Goal: Contribute content: Add original content to the website for others to see

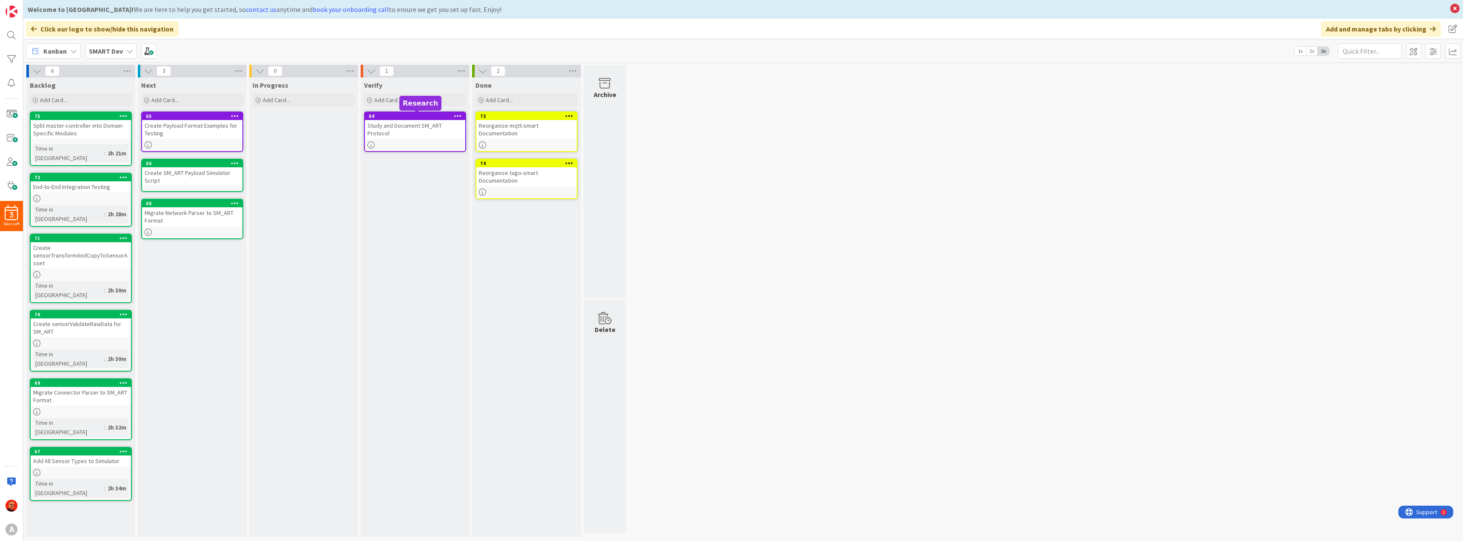
click at [398, 129] on div "Study and Document SM_ART Protocol" at bounding box center [415, 129] width 100 height 19
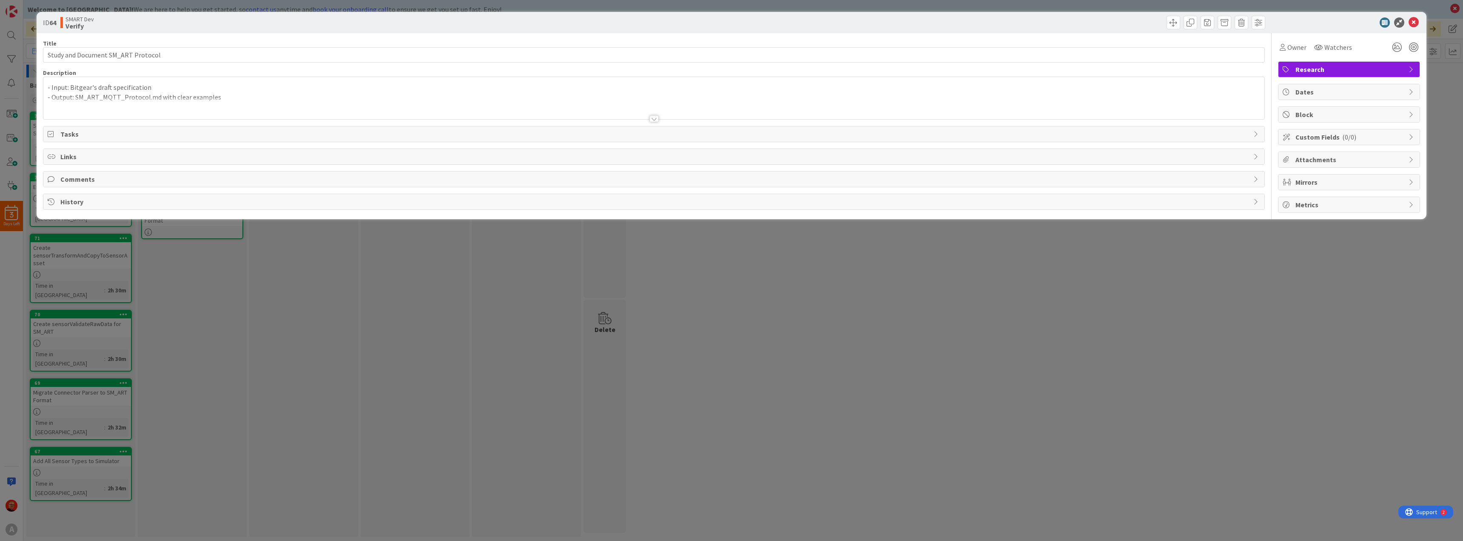
click at [106, 97] on p "- Output: SM_ART_MQTT_Protocol.md with clear examples" at bounding box center [654, 97] width 1213 height 10
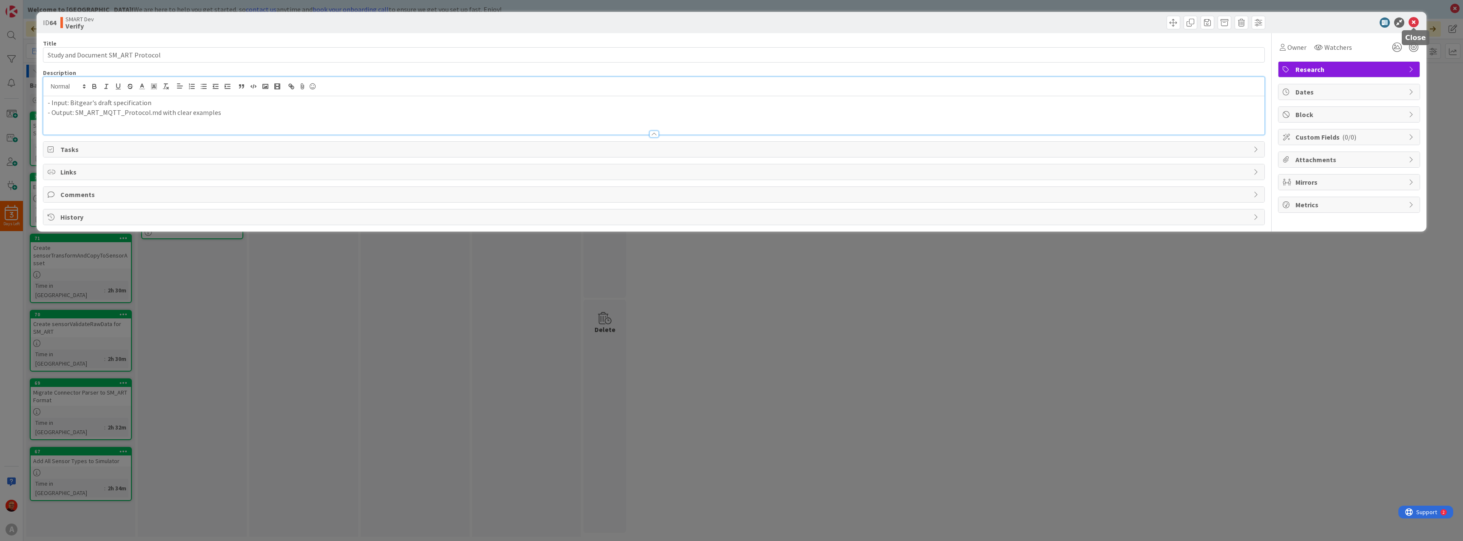
click at [1415, 21] on icon at bounding box center [1414, 22] width 10 height 10
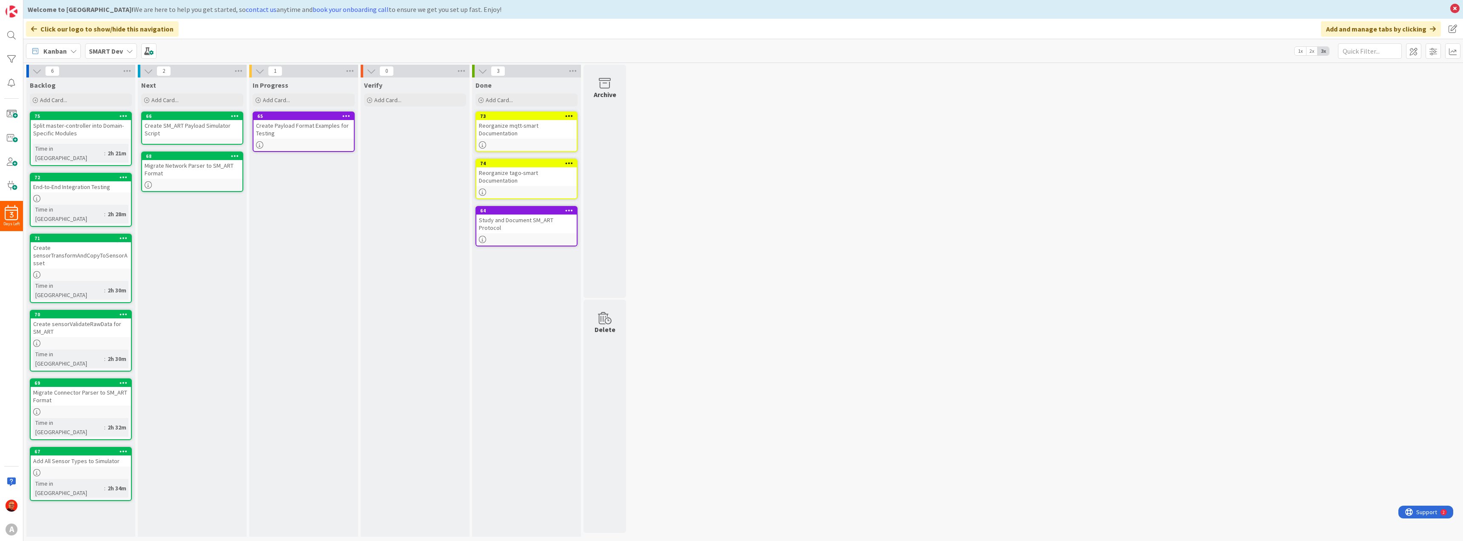
click at [214, 262] on div "Next Add Card... 66 Create SM_ART Payload Simulator Script 68 Migrate Network P…" at bounding box center [192, 306] width 109 height 459
drag, startPoint x: 267, startPoint y: 196, endPoint x: 180, endPoint y: 231, distance: 94.1
click at [180, 231] on div "Next Add Card... 66 Create SM_ART Payload Simulator Script 68 Migrate Network P…" at bounding box center [192, 306] width 109 height 459
click at [66, 101] on span "Add Card..." at bounding box center [53, 100] width 27 height 8
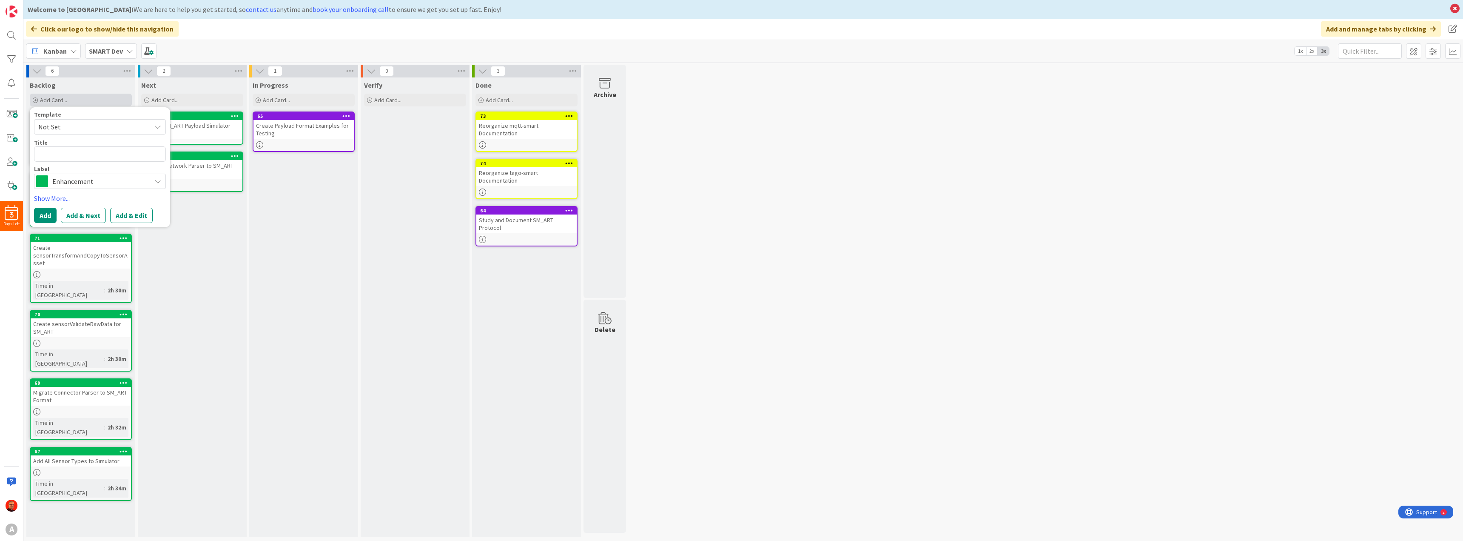
type textarea "x"
type textarea "W"
type textarea "x"
type textarea "Wr"
type textarea "x"
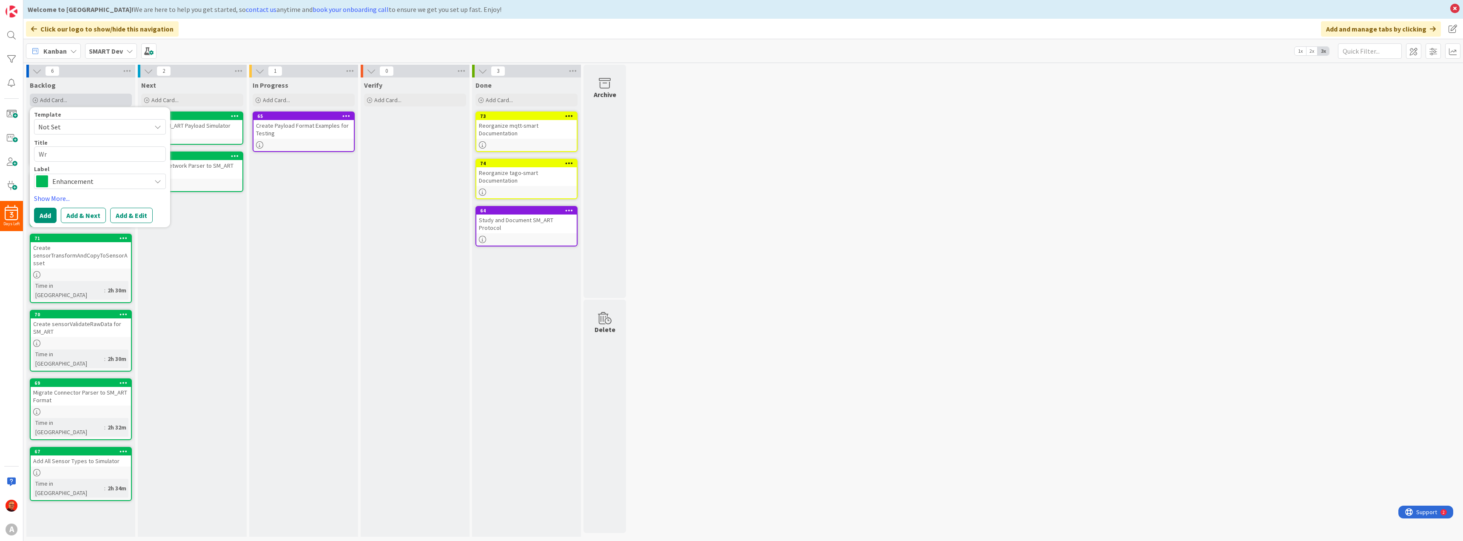
type textarea "Wri"
type textarea "x"
type textarea "Writ"
type textarea "x"
type textarea "Write"
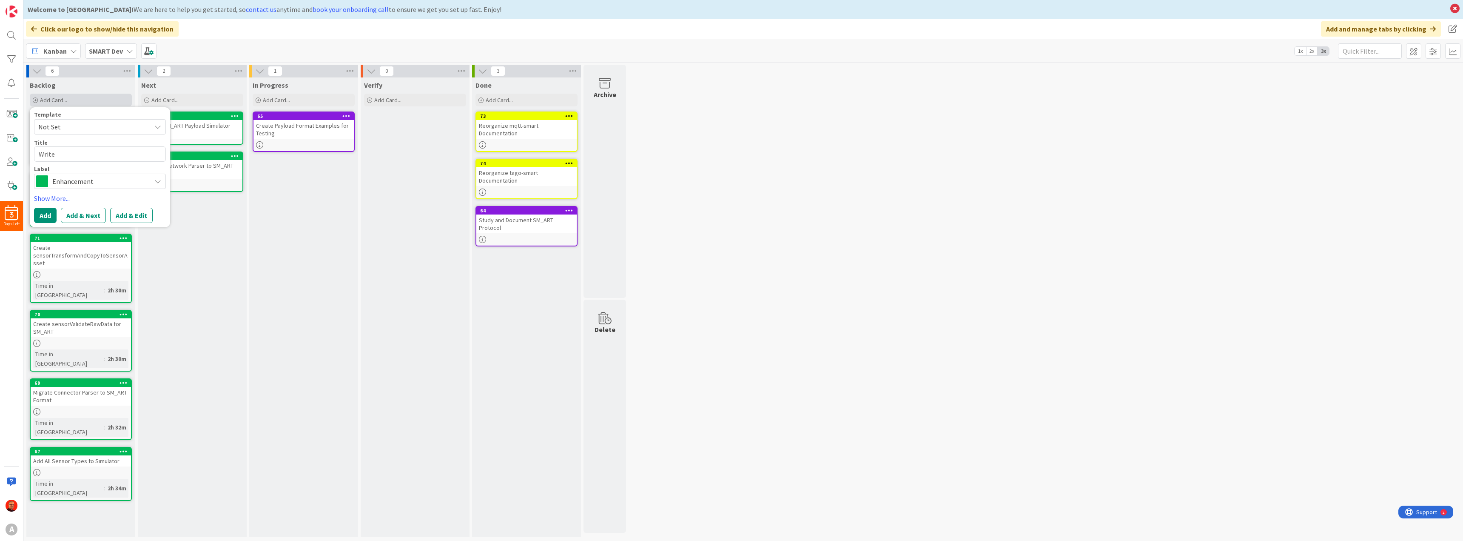
type textarea "x"
type textarea "Write"
type textarea "x"
type textarea "Write D"
type textarea "x"
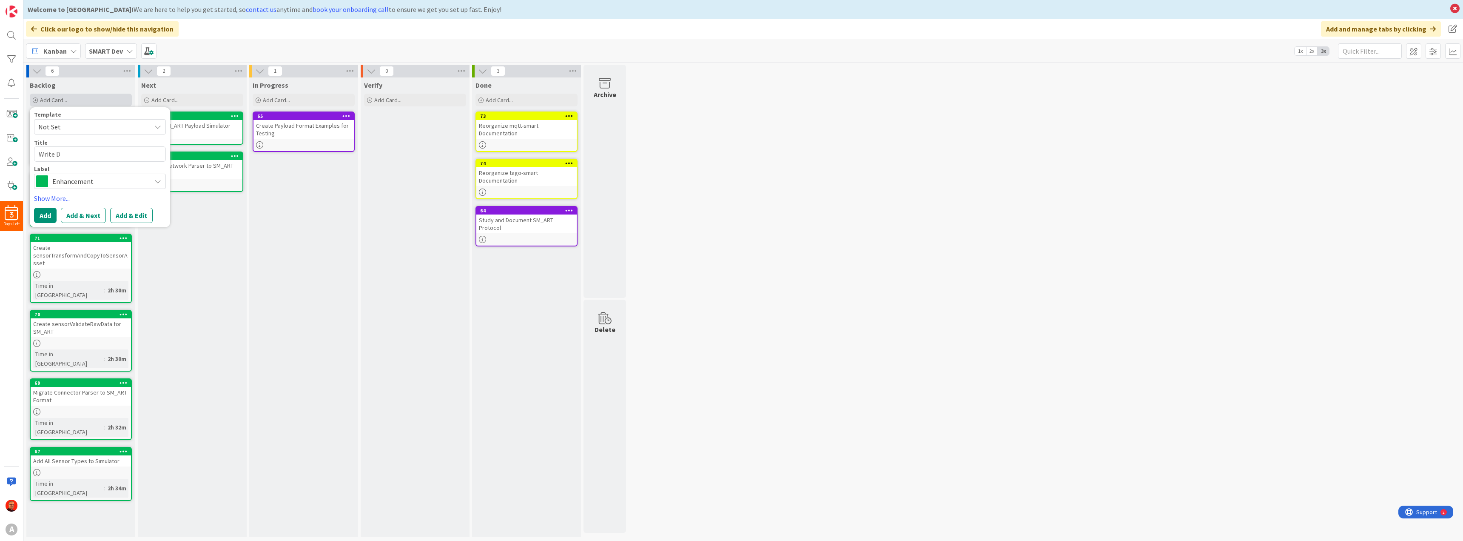
type textarea "Write Do"
type textarea "x"
type textarea "Write D"
type textarea "x"
type textarea "Write"
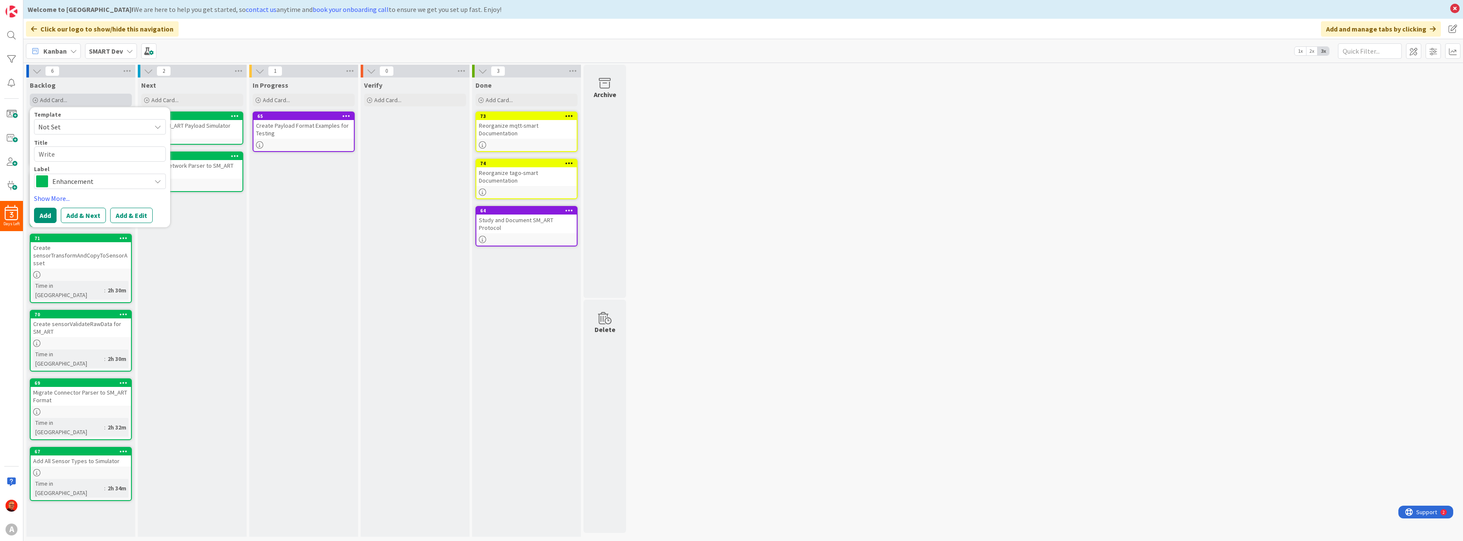
type textarea "x"
type textarea "Write"
type textarea "x"
type textarea "Writ"
type textarea "x"
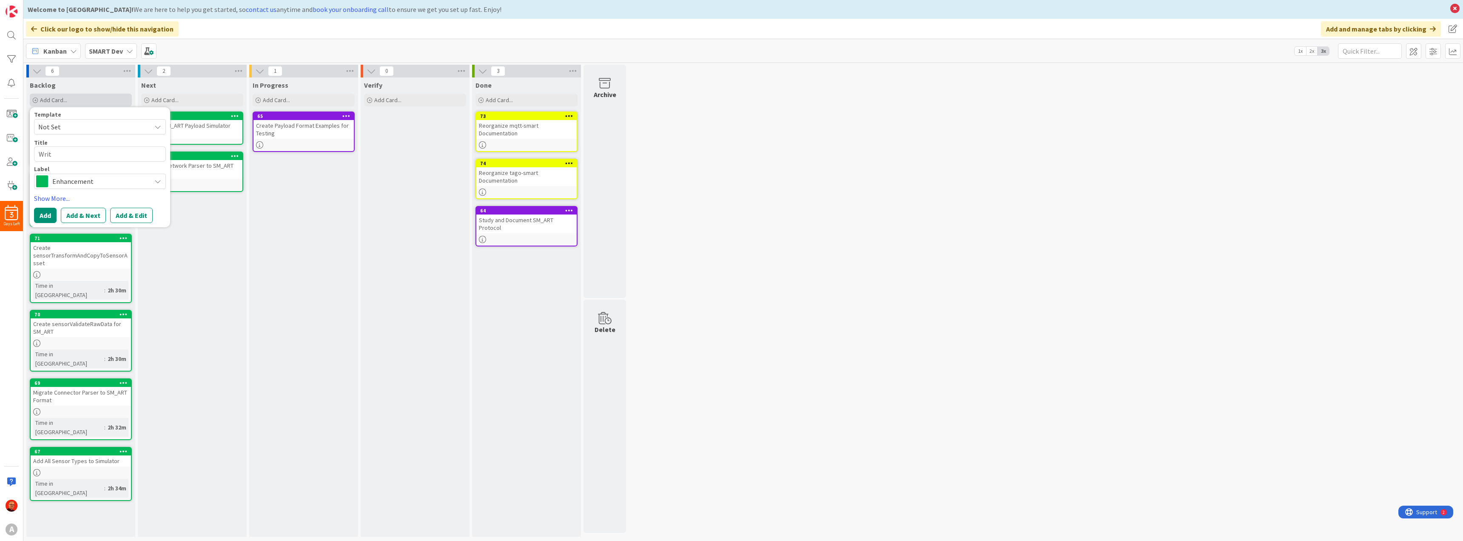
type textarea "Wri"
type textarea "x"
type textarea "Wr"
type textarea "x"
type textarea "W"
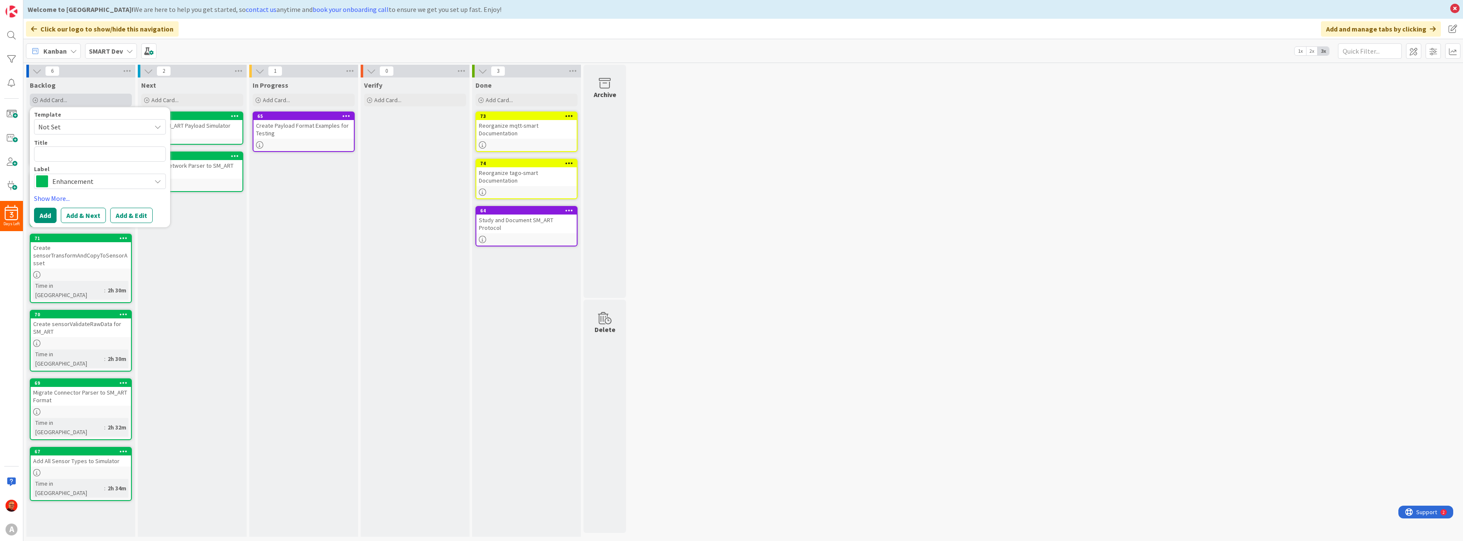
type textarea "x"
type textarea "S"
type textarea "x"
type textarea "St"
type textarea "x"
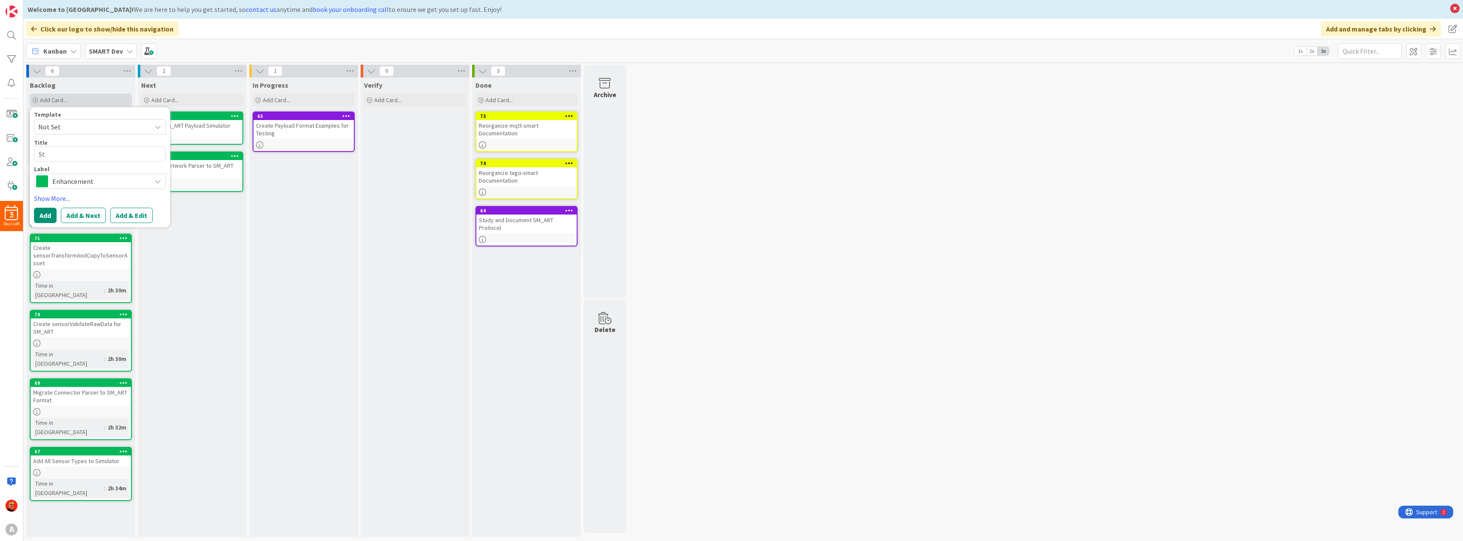
type textarea "Stu"
type textarea "x"
type textarea "Stud"
type textarea "x"
type textarea "Study"
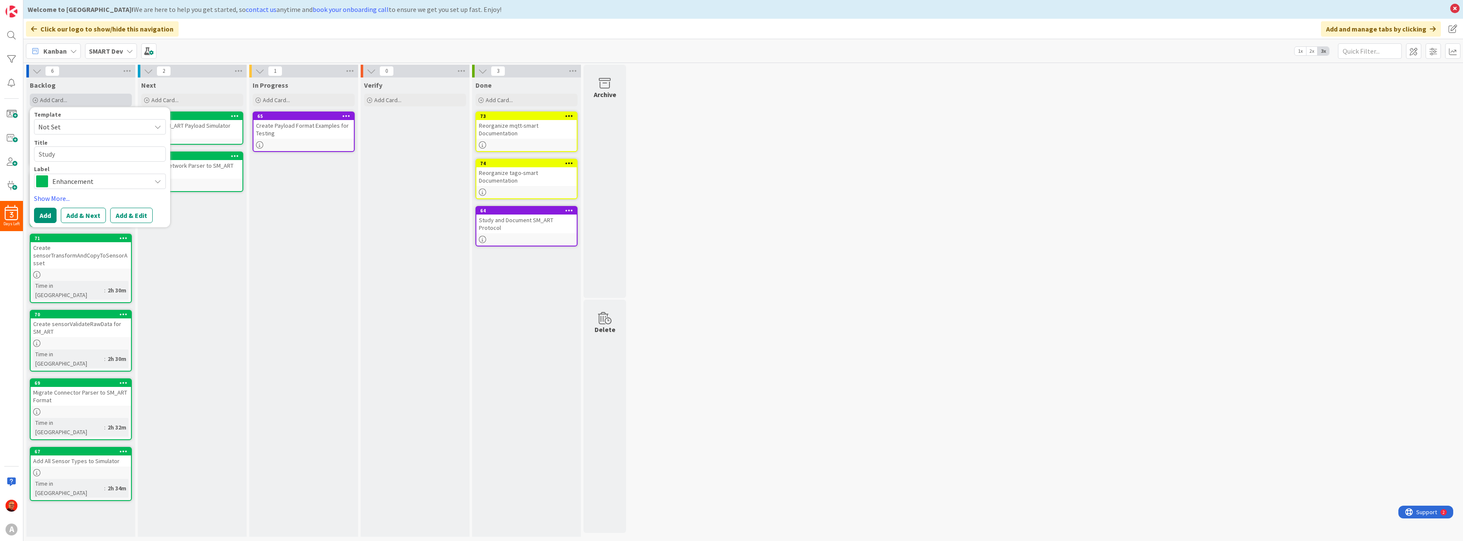
type textarea "x"
type textarea "Study"
type textarea "x"
type textarea "Study d"
type textarea "x"
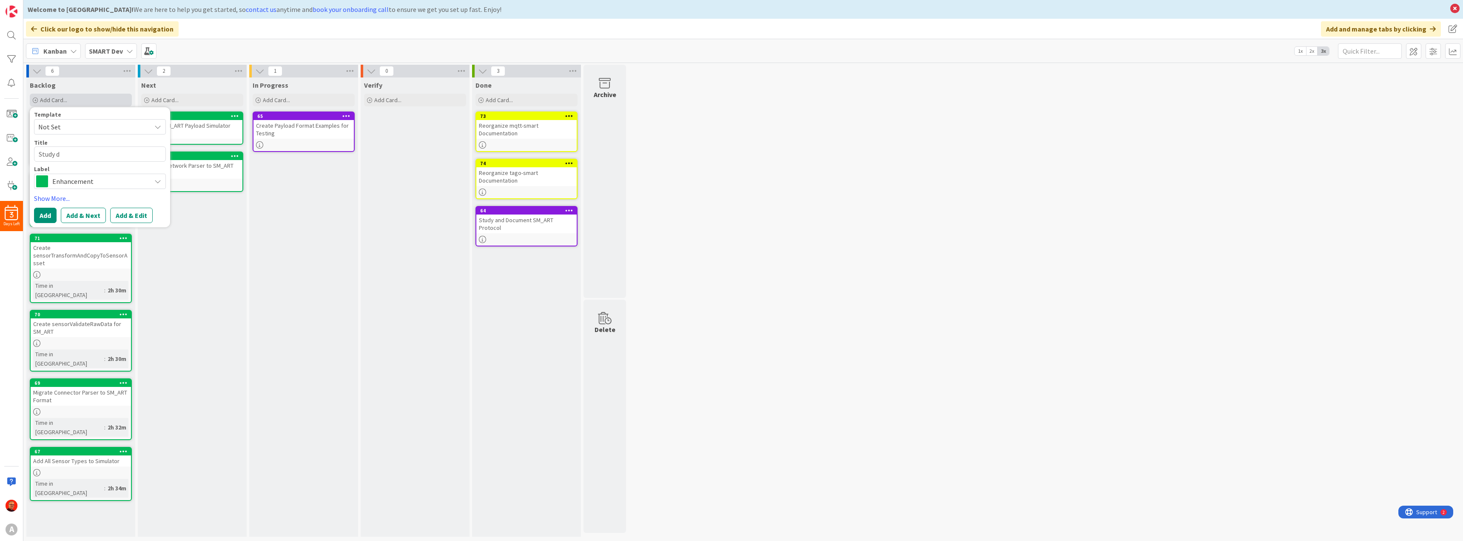
type textarea "Study do"
type textarea "x"
type textarea "Study don"
type textarea "x"
type textarea "Study do"
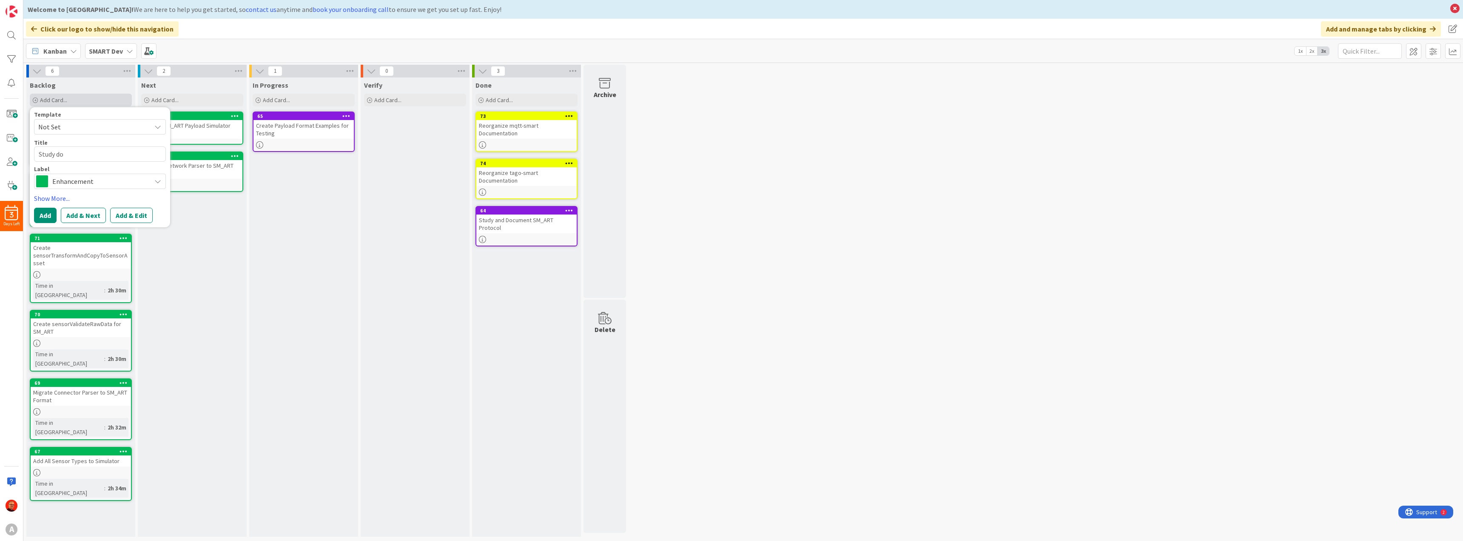
type textarea "x"
type textarea "Study dow"
type textarea "x"
type textarea "Study down"
type textarea "x"
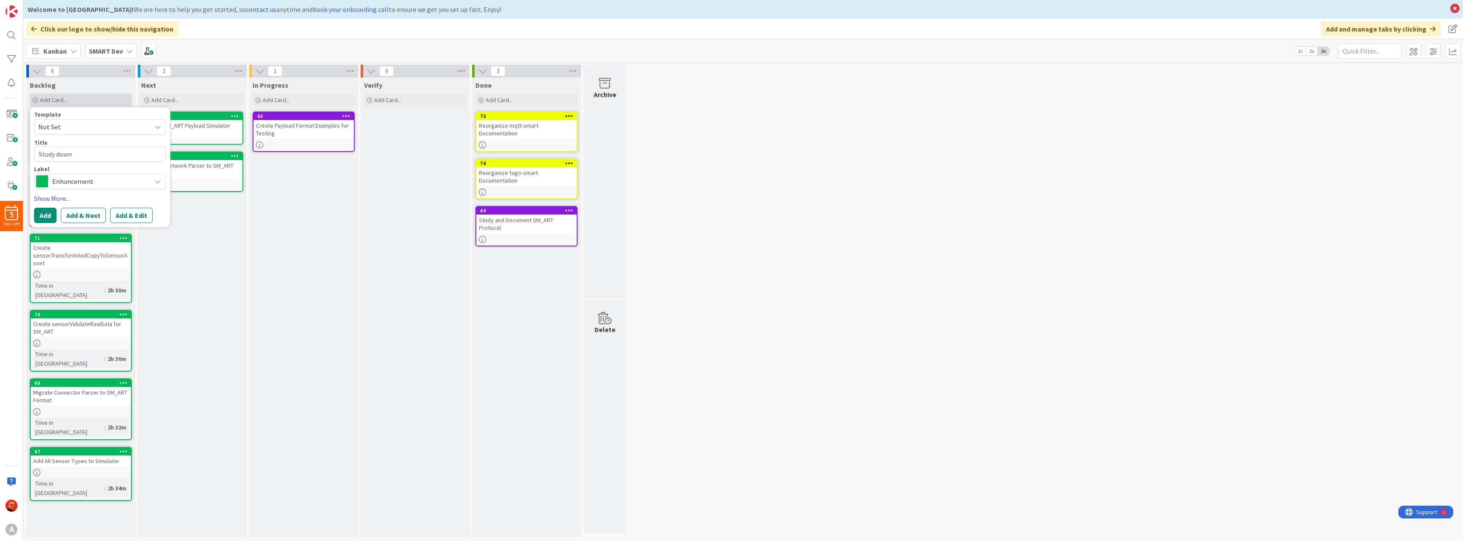
type textarea "Study downl"
type textarea "x"
type textarea "Study downli"
type textarea "x"
type textarea "Study downlin"
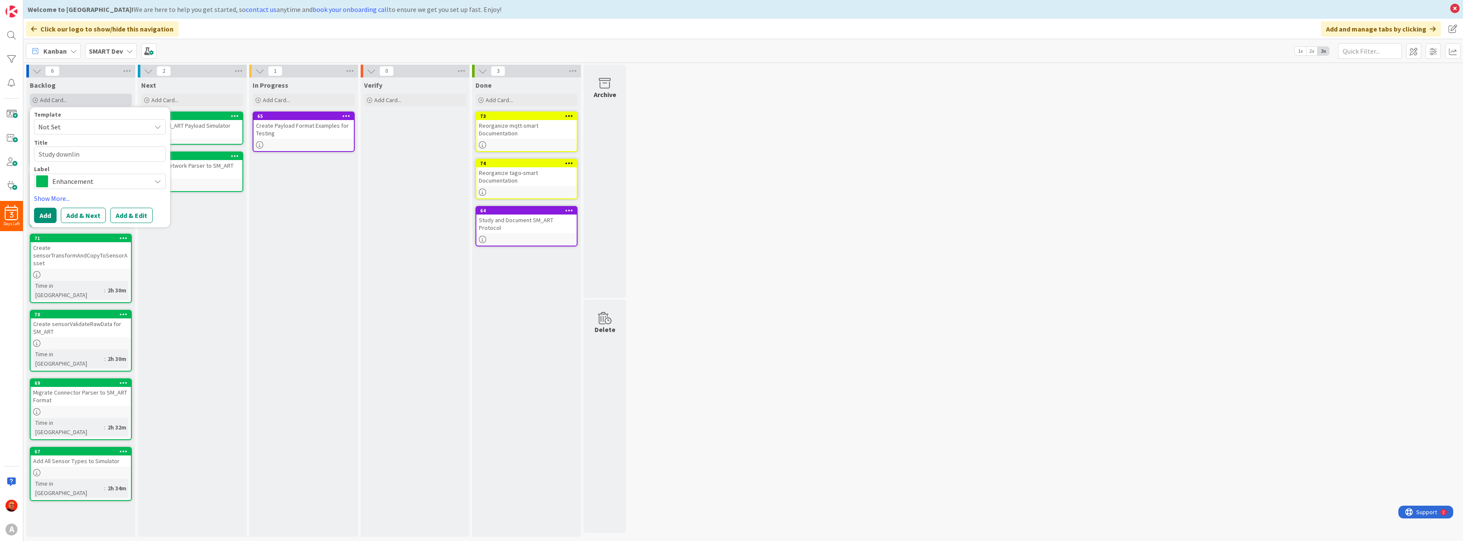
type textarea "x"
type textarea "Study downlink"
type textarea "x"
type textarea "Study downlink"
type textarea "x"
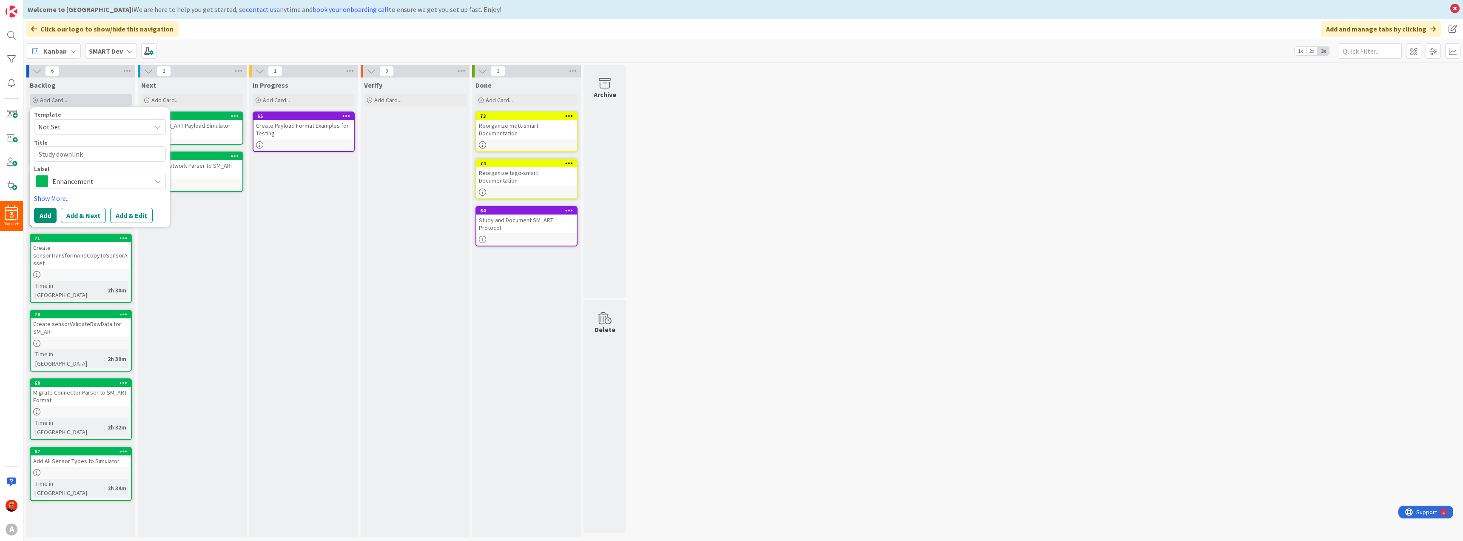
type textarea "Study downlink d"
type textarea "x"
type textarea "Study downlink do"
type textarea "x"
type textarea "Study downlink doc"
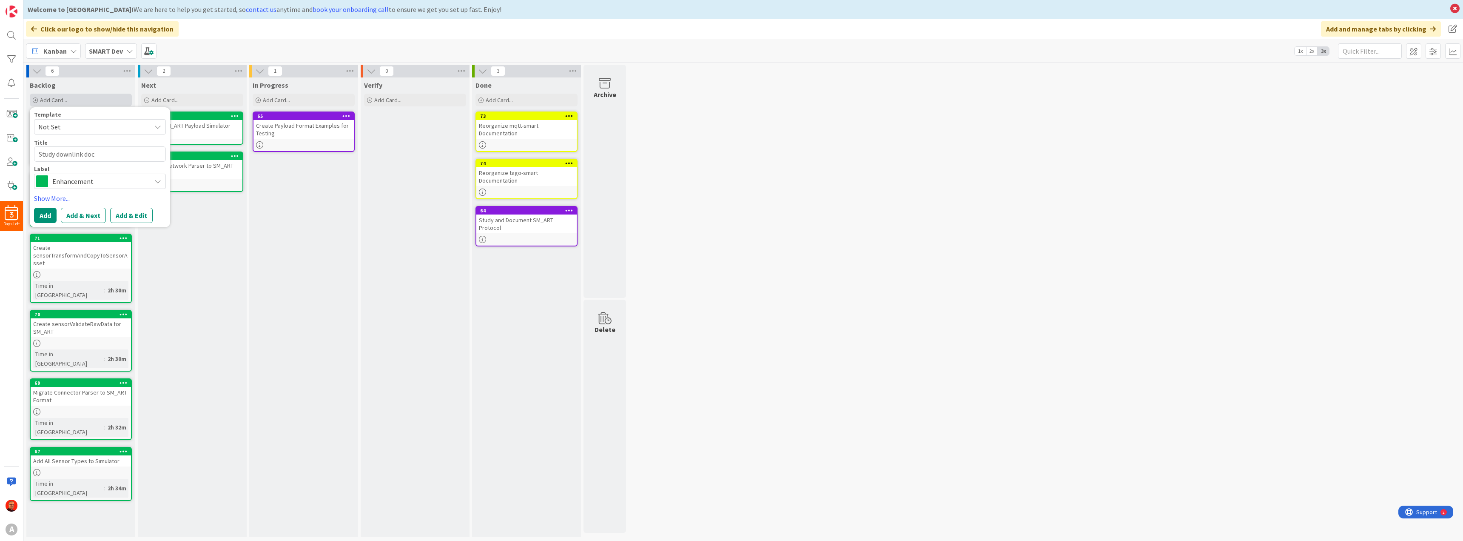
type textarea "x"
type textarea "Study downlink docu"
type textarea "x"
type textarea "Study downlink doc"
type textarea "x"
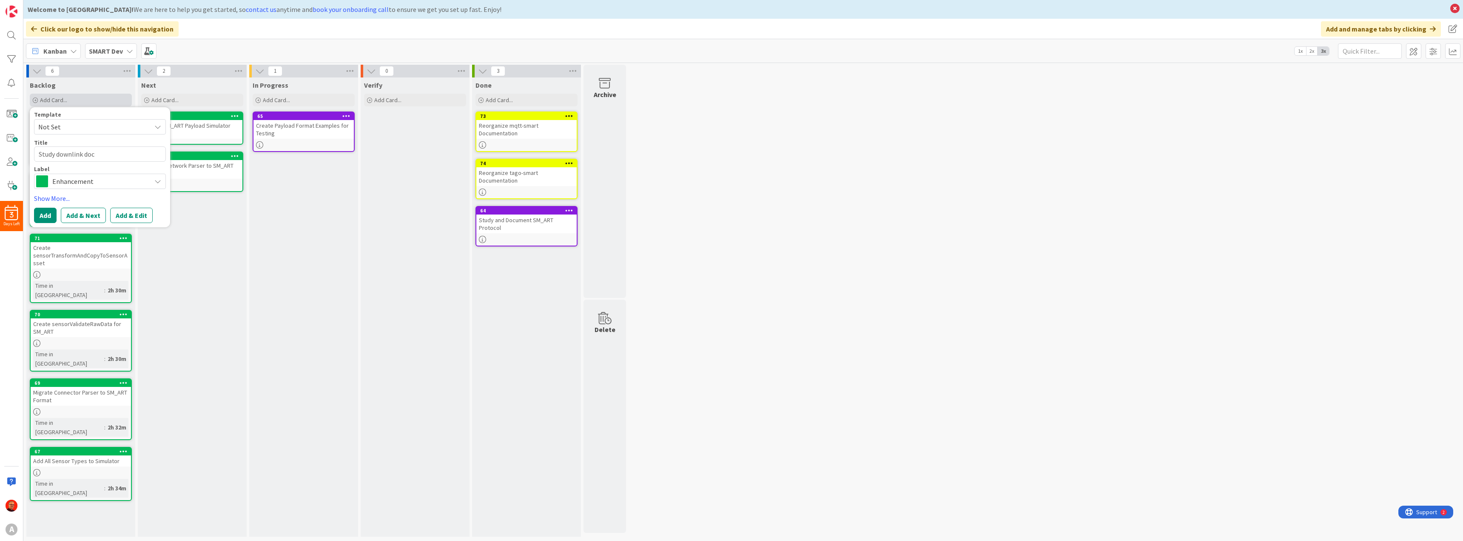
type textarea "Study downlink doc"
type textarea "x"
type textarea "Study downlink doc a"
type textarea "x"
type textarea "Study downlink doc an"
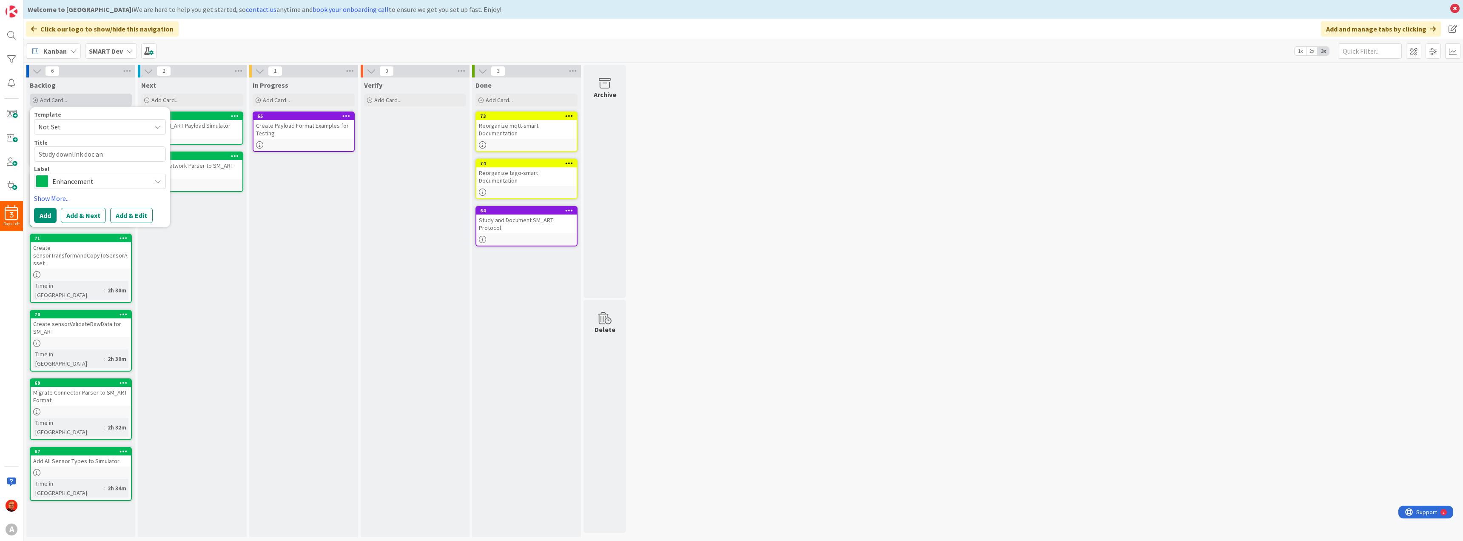
type textarea "x"
type textarea "Study downlink doc and"
type textarea "x"
type textarea "Study downlink doc and"
type textarea "x"
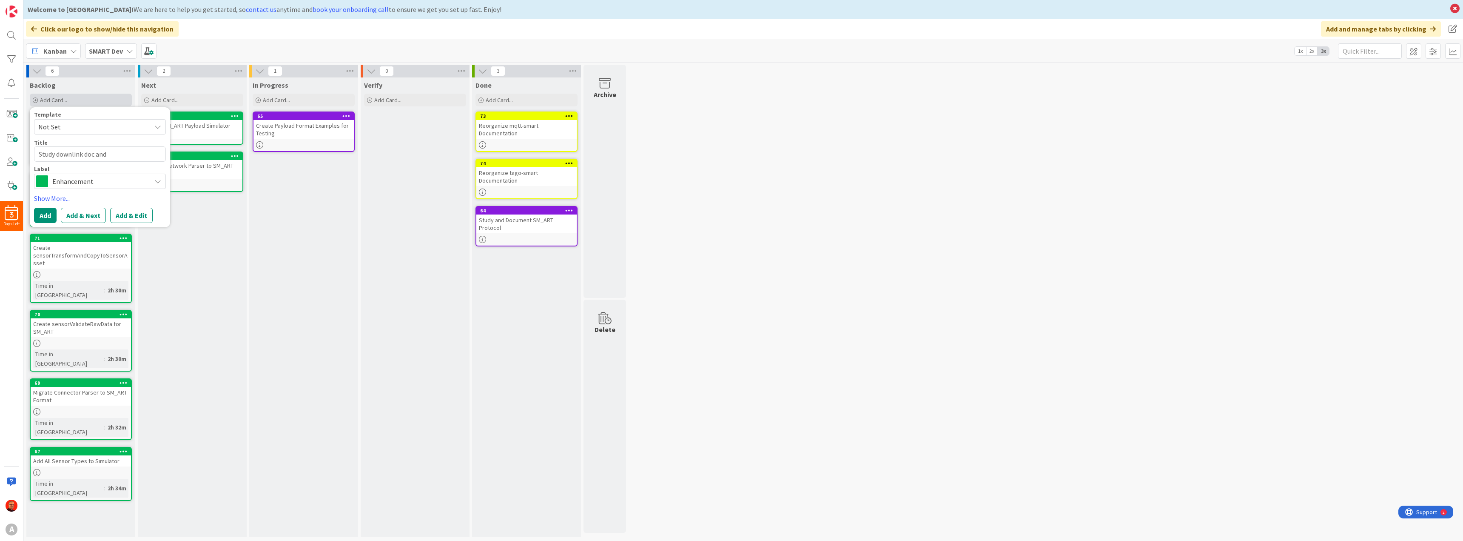
type textarea "Study downlink doc and w"
type textarea "x"
type textarea "Study downlink doc and wr"
type textarea "x"
type textarea "Study downlink doc and wri"
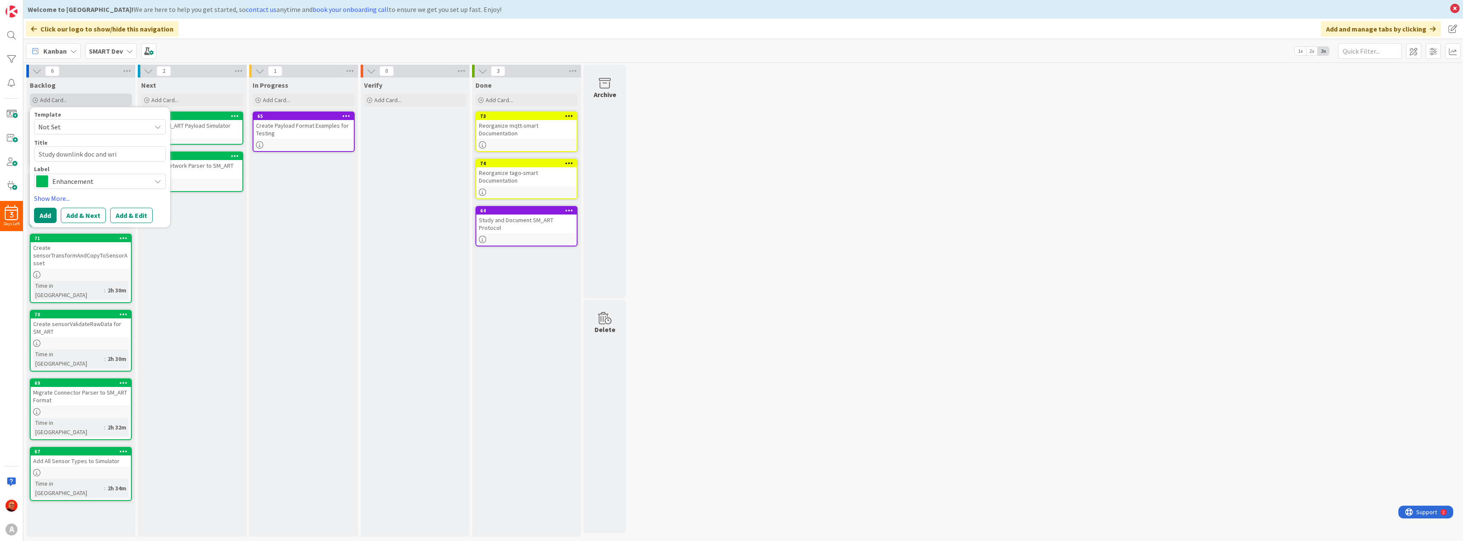
type textarea "x"
type textarea "Study downlink doc and writ"
type textarea "x"
type textarea "Study downlink doc and write"
type textarea "x"
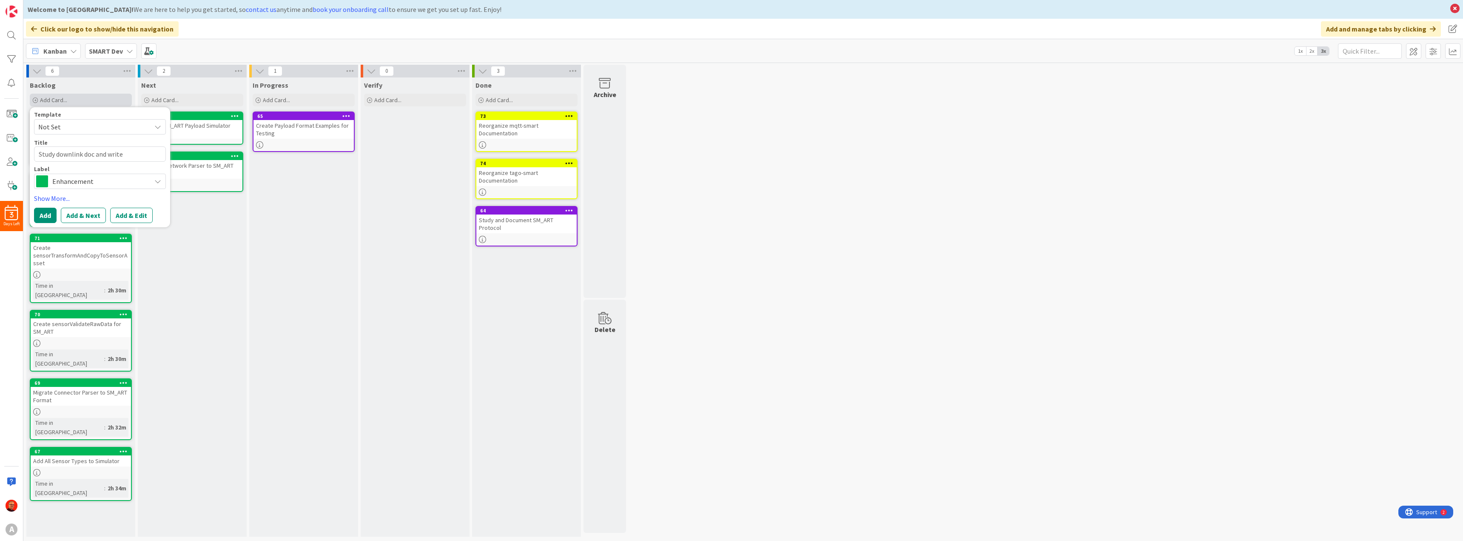
type textarea "Study downlink doc and write"
type textarea "x"
type textarea "Study downlink doc and write d"
type textarea "x"
type textarea "Study downlink doc and write do"
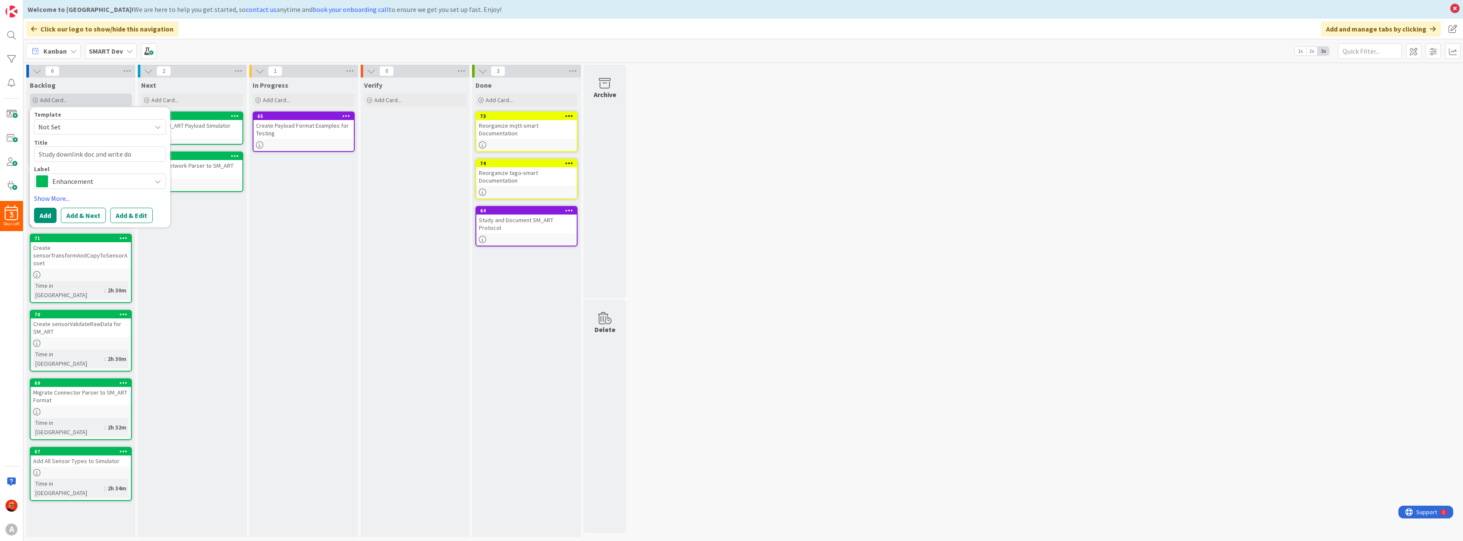
type textarea "x"
type textarea "Study downlink doc and write dow"
type textarea "x"
type textarea "Study downlink doc and write down"
type textarea "x"
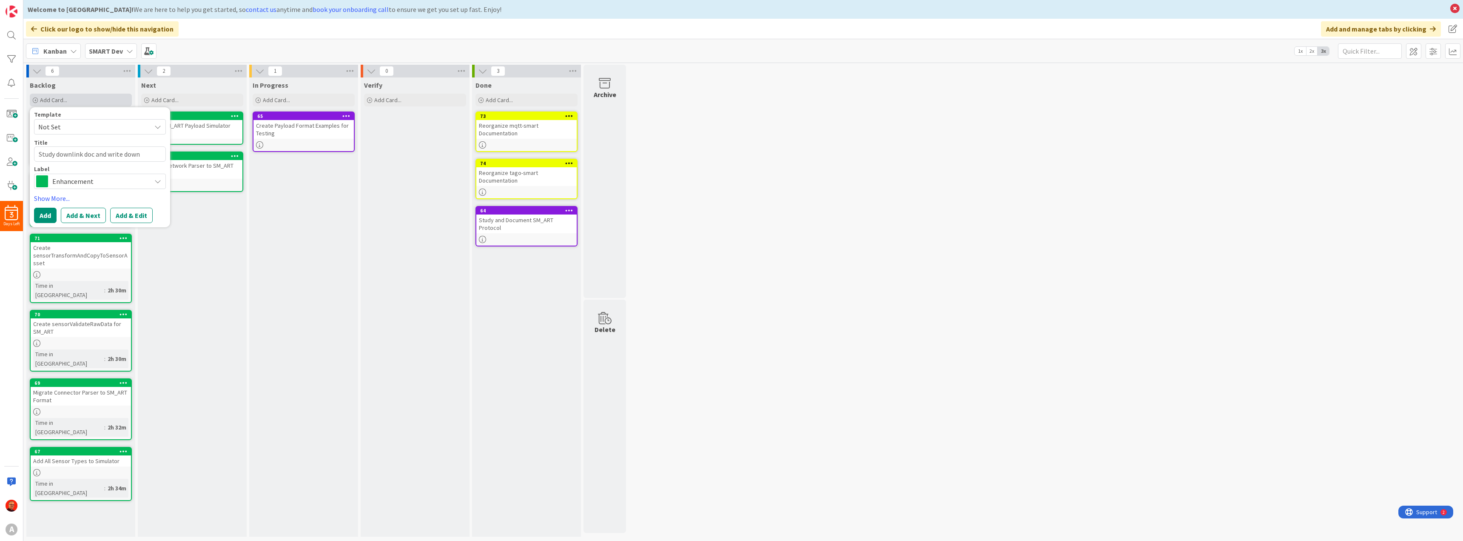
type textarea "Study downlink doc and write downl"
type textarea "x"
type textarea "Study downlink doc and write downlo"
type textarea "x"
type textarea "Study downlink doc and write downl"
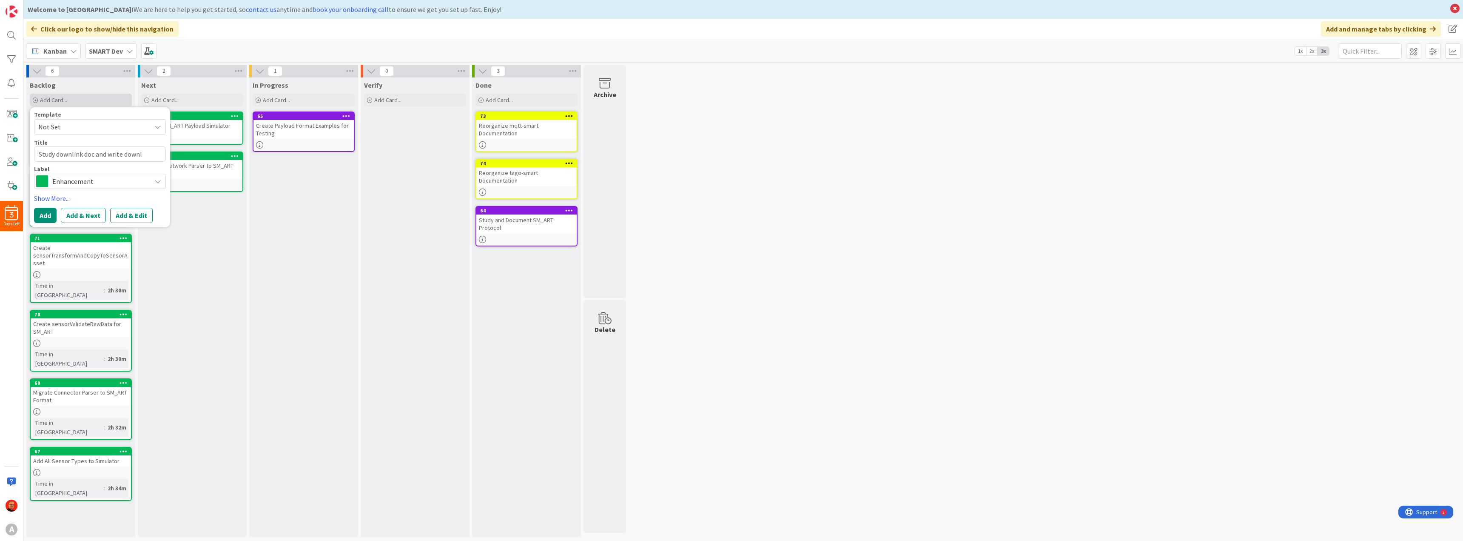
type textarea "x"
type textarea "Study downlink doc and write downli"
type textarea "x"
type textarea "Study downlink doc and write downlin"
type textarea "x"
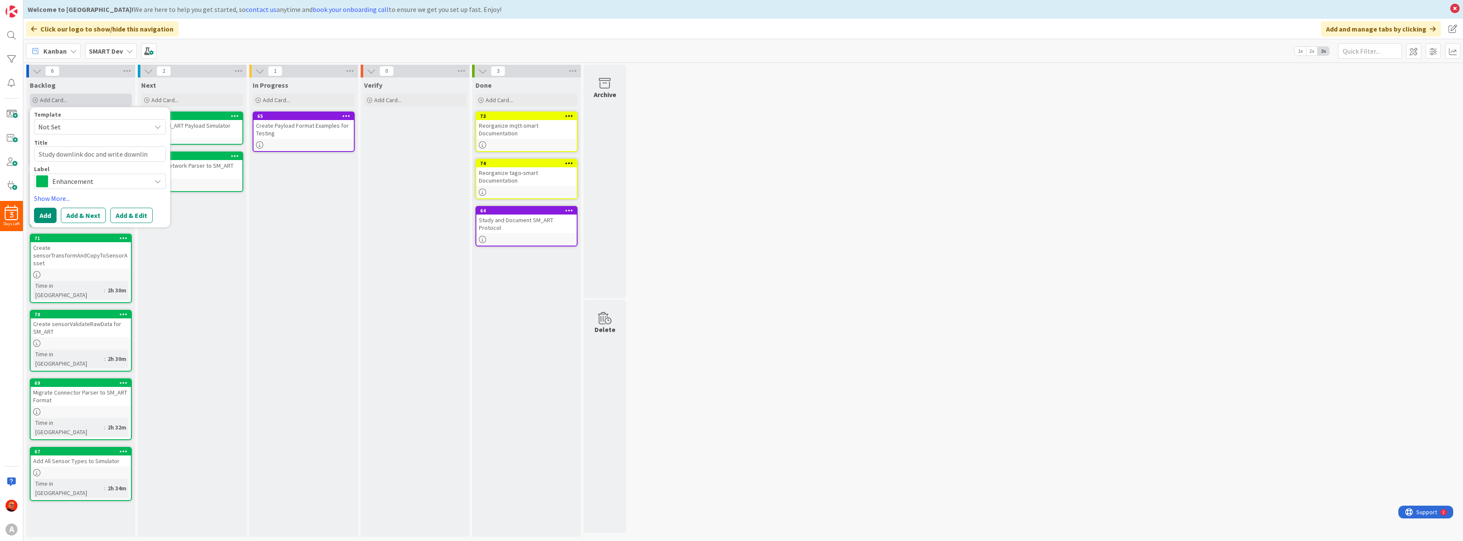
type textarea "Study downlink doc and write downlink"
type textarea "x"
type textarea "Study downlink doc and write downlink"
type textarea "x"
type textarea "Study downlink doc and write downlink a"
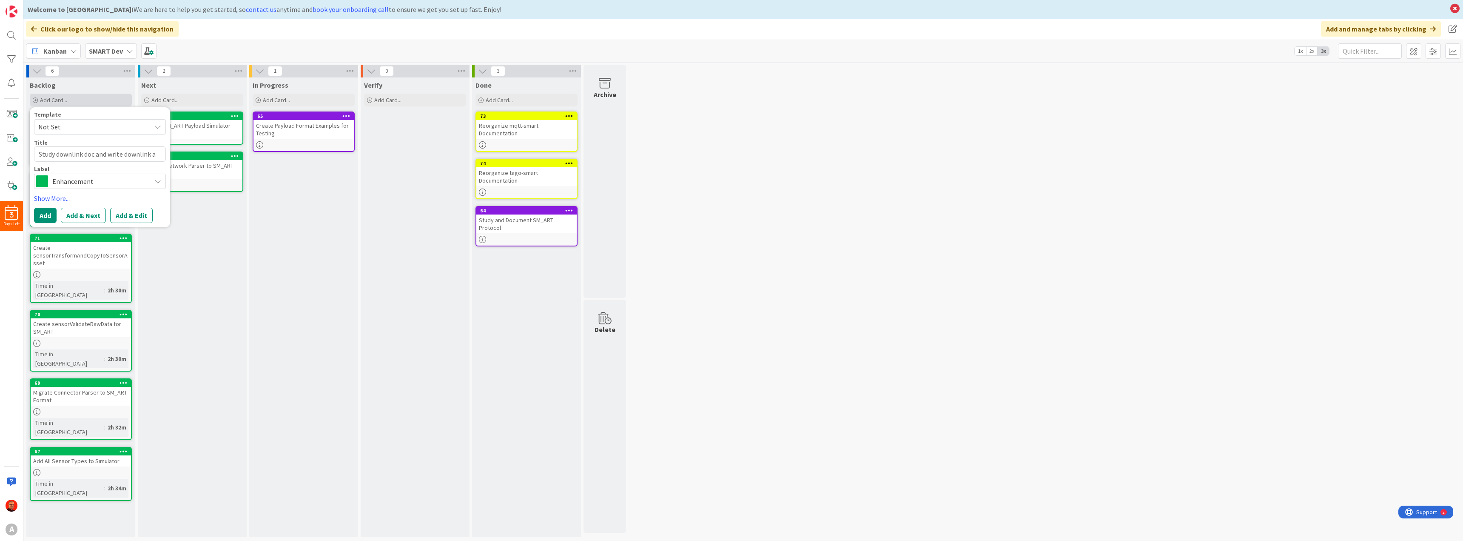
type textarea "x"
type textarea "Study downlink doc and write downlink ar"
type textarea "x"
type textarea "Study downlink doc and write downlink arc"
type textarea "x"
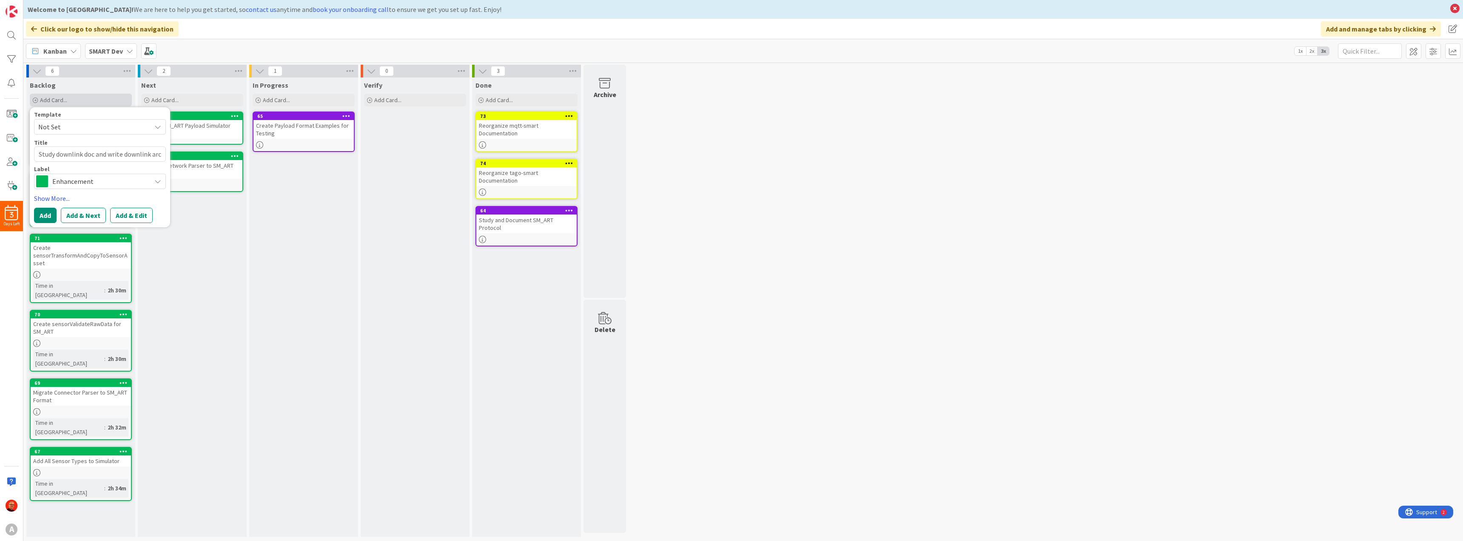
type textarea "Study downlink doc and write downlink arch"
type textarea "x"
type textarea "Study downlink doc and write downlink archi"
type textarea "x"
type textarea "Study downlink doc and write downlink [PERSON_NAME]"
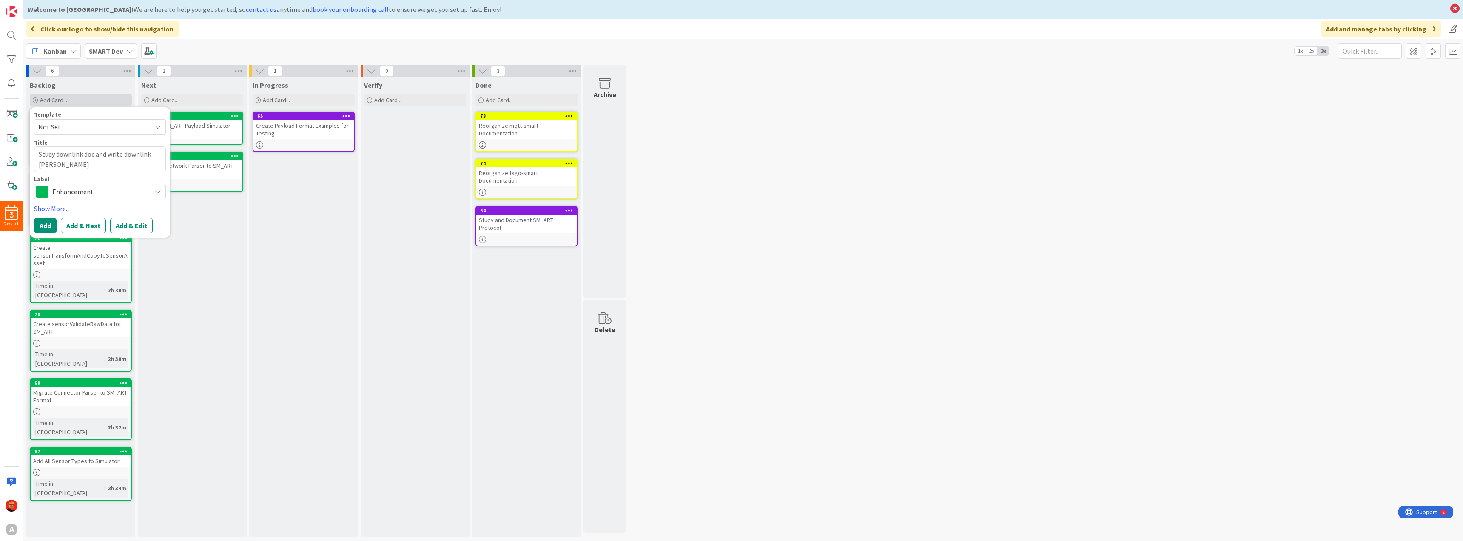
type textarea "x"
type textarea "Study downlink doc and write downlink archite"
type textarea "x"
type textarea "Study downlink doc and write downlink archited"
type textarea "x"
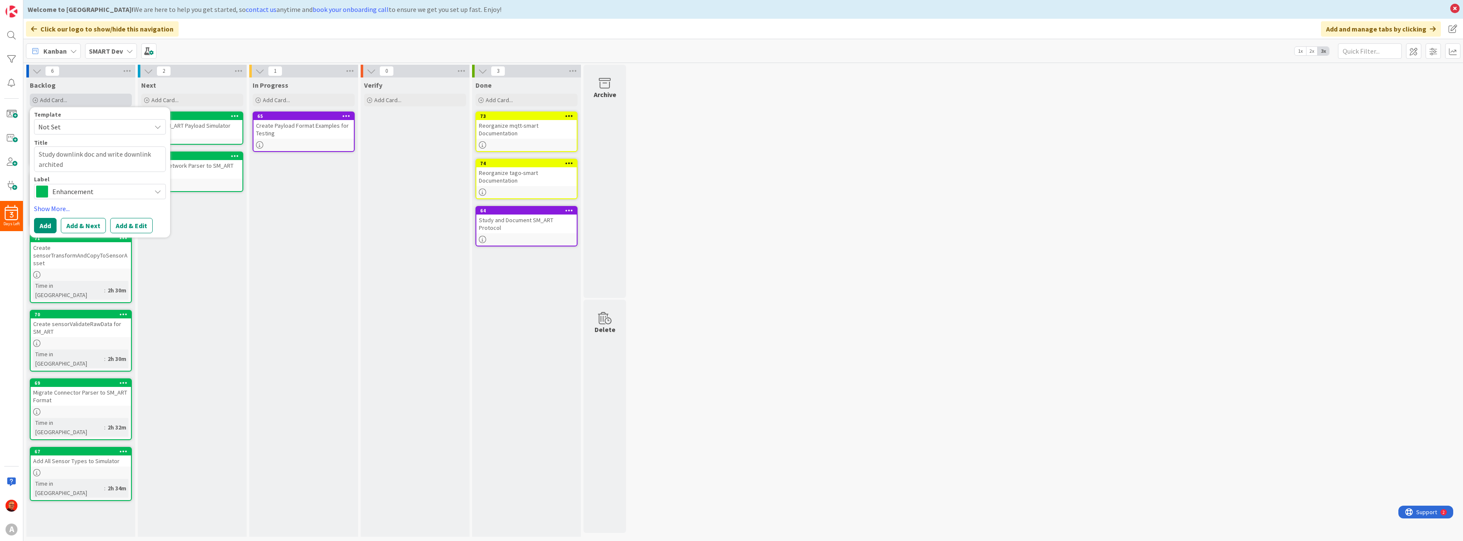
type textarea "Study downlink doc and write downlink architedc"
type textarea "x"
type textarea "Study downlink doc and write downlink archited"
type textarea "x"
type textarea "Study downlink doc and write downlink archite"
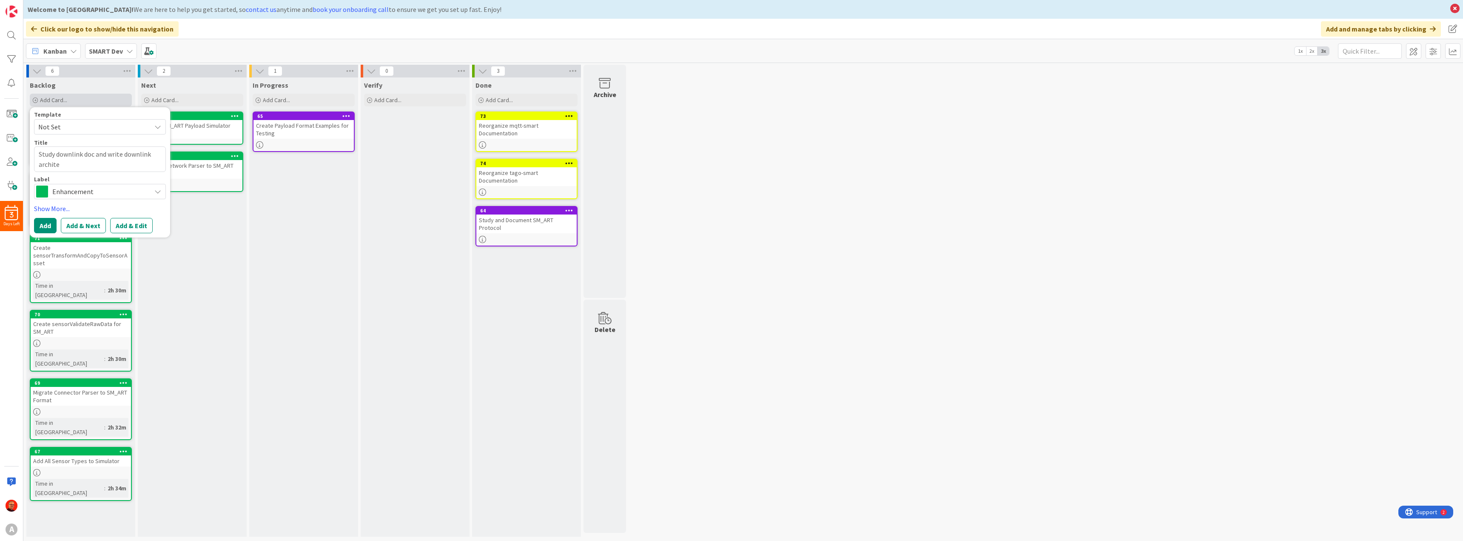
type textarea "x"
type textarea "Study downlink doc and write downlink architec"
type textarea "x"
type textarea "Study downlink doc and write downlink architect"
type textarea "x"
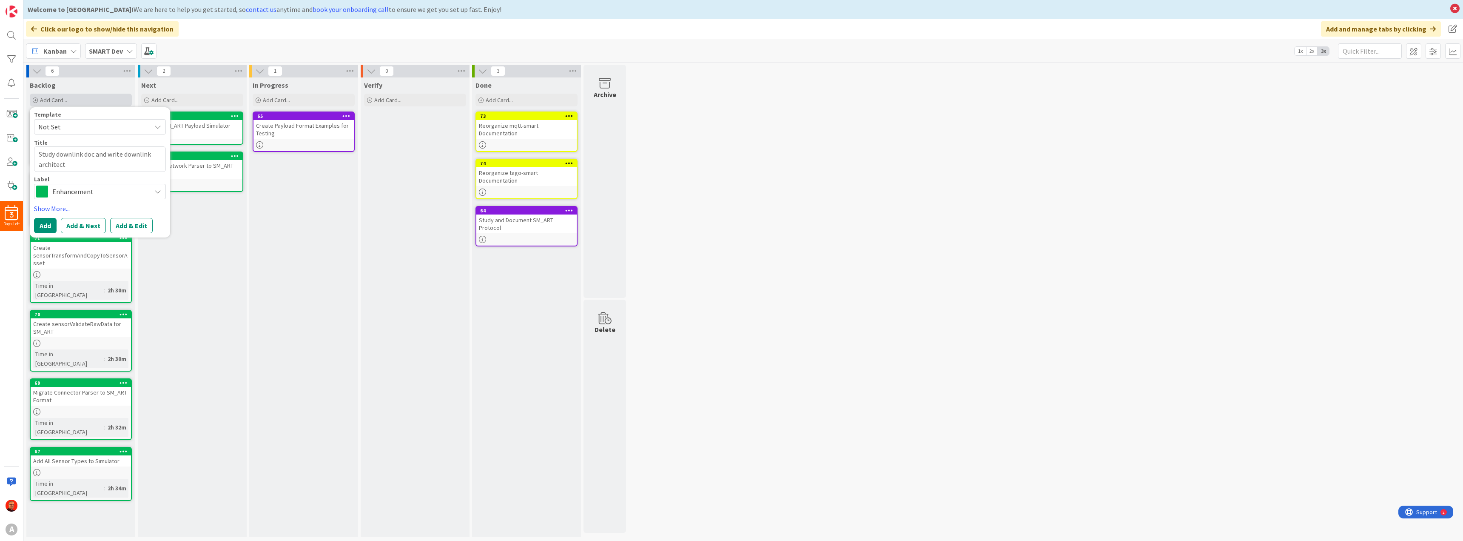
type textarea "Study downlink doc and write downlink architectu"
type textarea "x"
type textarea "Study downlink doc and write downlink architectur"
type textarea "x"
type textarea "Study downlink doc and write downlink architecture"
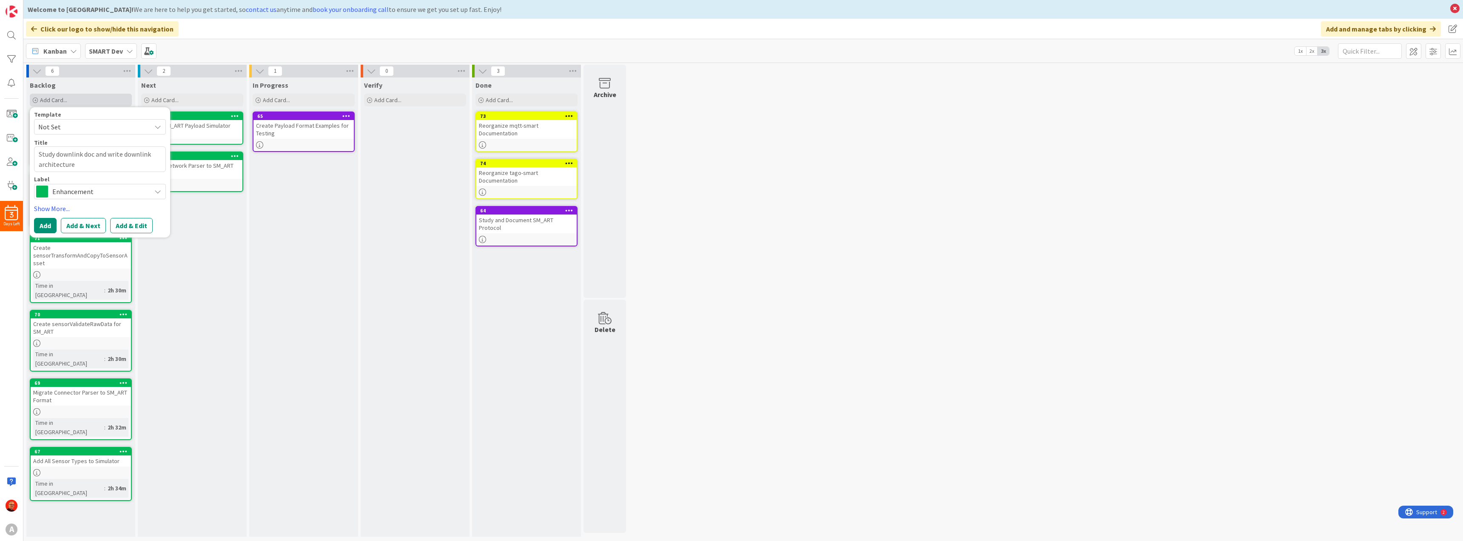
type textarea "x"
type textarea "Study downlink doc and write downlink architecture"
type textarea "x"
type textarea "Study downlink doc and write downlink architecture d"
type textarea "x"
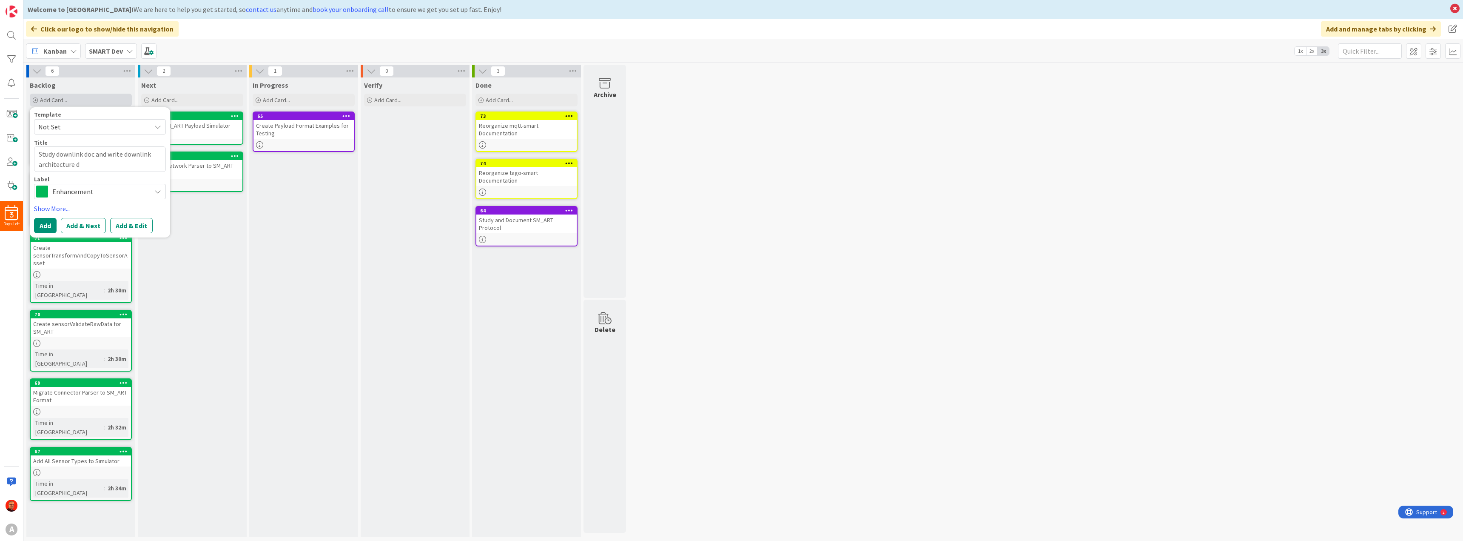
type textarea "Study downlink doc and write downlink architecture do"
type textarea "x"
type textarea "Study downlink doc and write downlink architecture doc"
click at [76, 165] on textarea "Study downlink doc and write downlink architecture doc" at bounding box center [100, 159] width 132 height 26
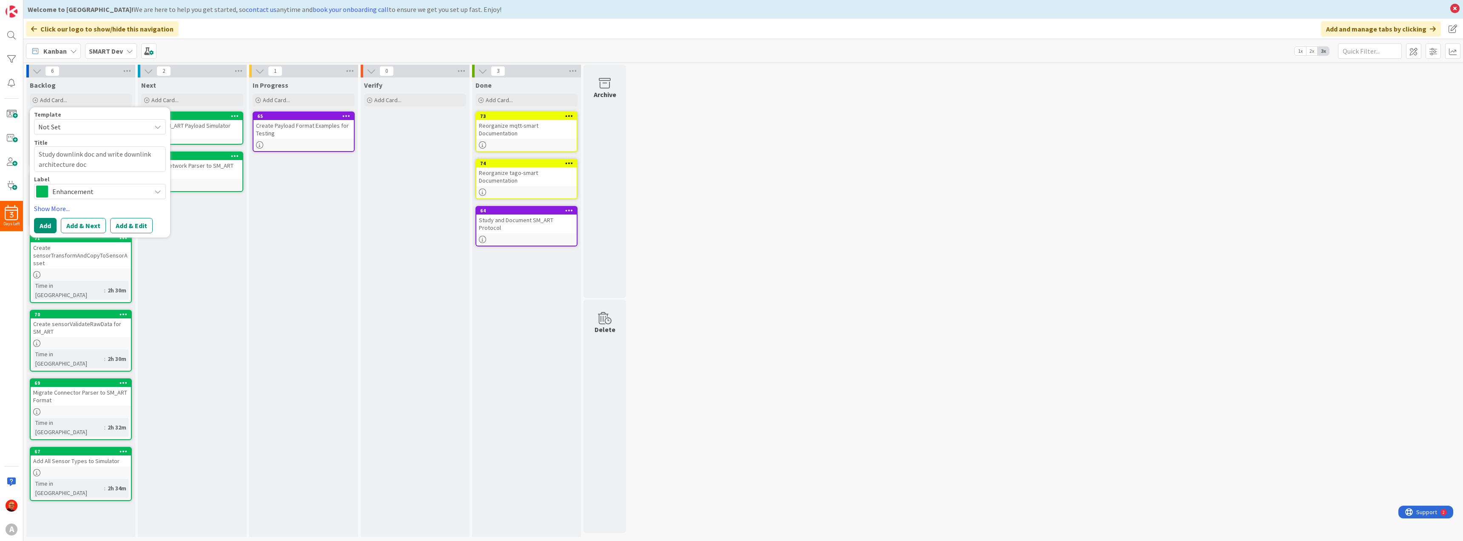
type textarea "x"
type textarea "Study downlink doc and write downlink architecture"
type textarea "x"
type textarea "Study downlink doc and write downlink architecture"
click at [81, 194] on span "Enhancement" at bounding box center [99, 191] width 94 height 12
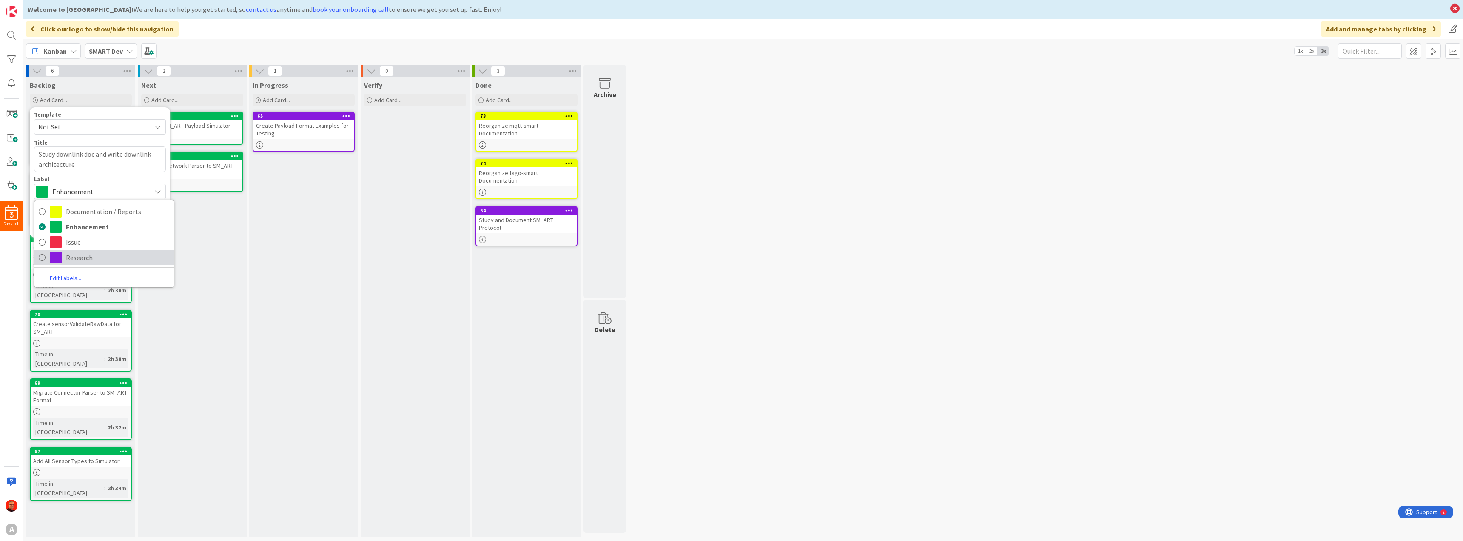
click at [80, 260] on span "Research" at bounding box center [118, 257] width 104 height 13
type textarea "x"
click at [45, 225] on button "Add" at bounding box center [45, 225] width 23 height 15
